Goal: Check status: Check status

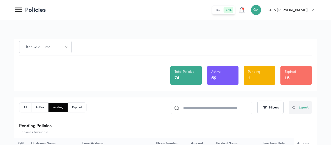
scroll to position [42, 0]
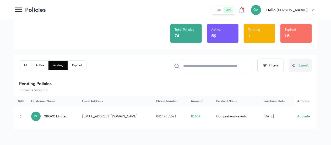
click at [79, 63] on button "Expired" at bounding box center [77, 65] width 18 height 9
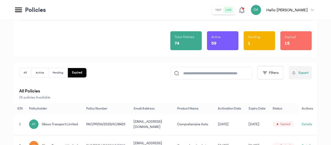
scroll to position [31, 0]
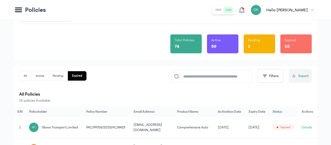
click at [41, 76] on button "Active" at bounding box center [39, 75] width 17 height 9
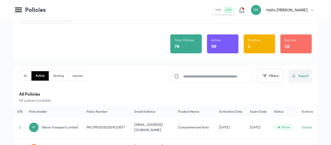
click at [18, 11] on icon at bounding box center [18, 9] width 9 height 9
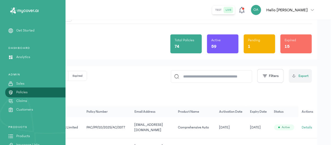
click at [40, 92] on link "Policies" at bounding box center [33, 92] width 66 height 6
